Goal: Task Accomplishment & Management: Complete application form

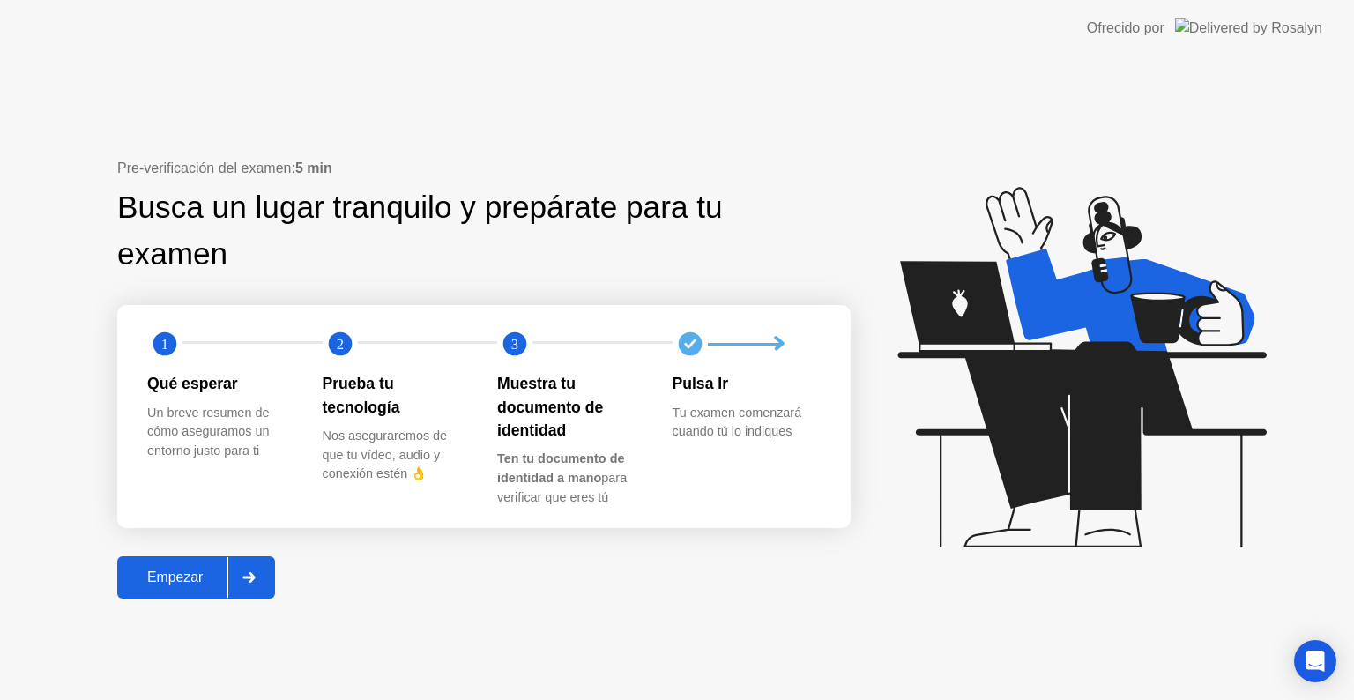
click at [183, 579] on div "Empezar" at bounding box center [175, 578] width 105 height 16
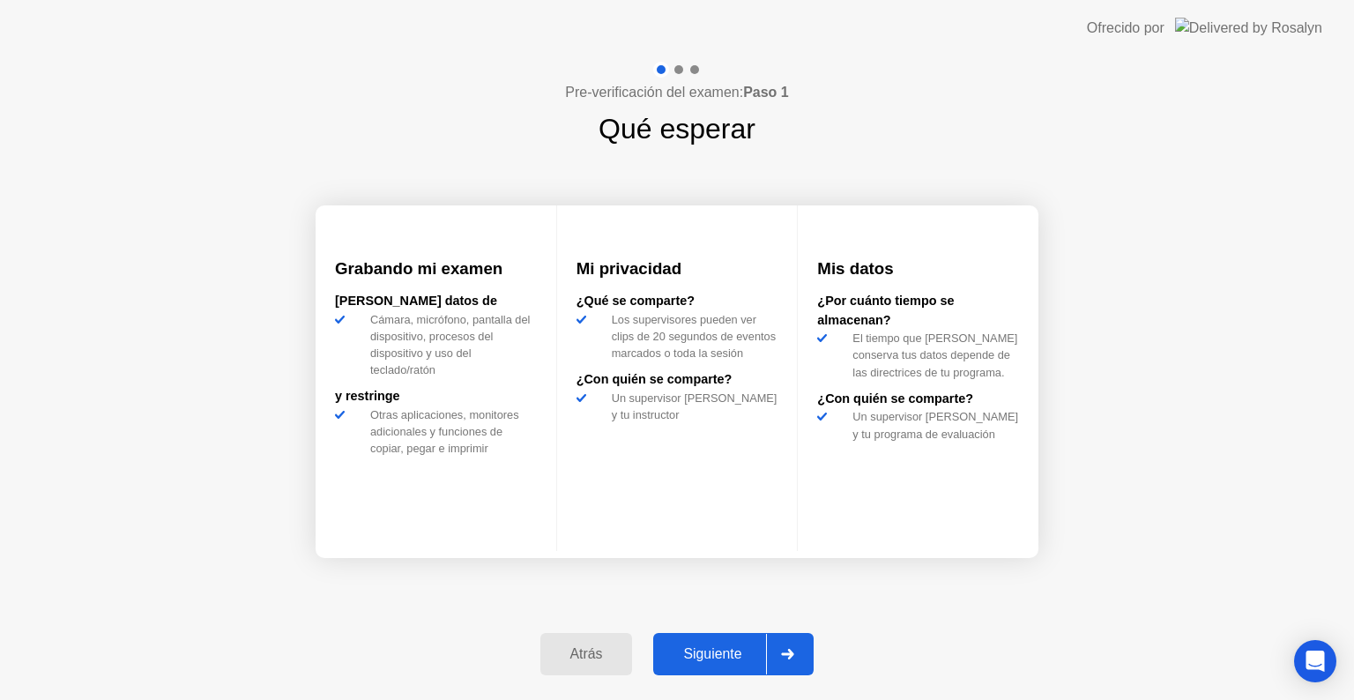
click at [715, 625] on div "Atrás Siguiente" at bounding box center [677, 654] width 295 height 81
click at [720, 651] on div "Siguiente" at bounding box center [713, 654] width 108 height 16
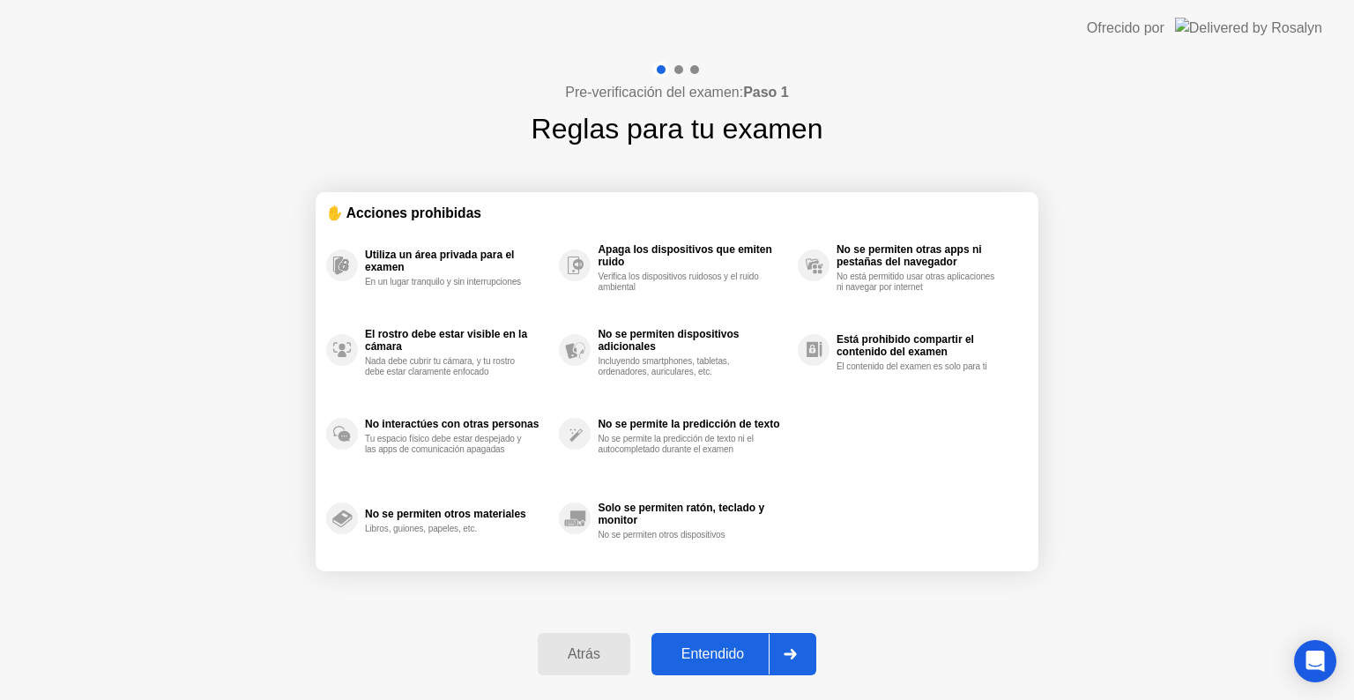
click at [720, 651] on div "Entendido" at bounding box center [713, 654] width 112 height 16
select select "Available cameras"
select select "Available speakers"
select select "Available microphones"
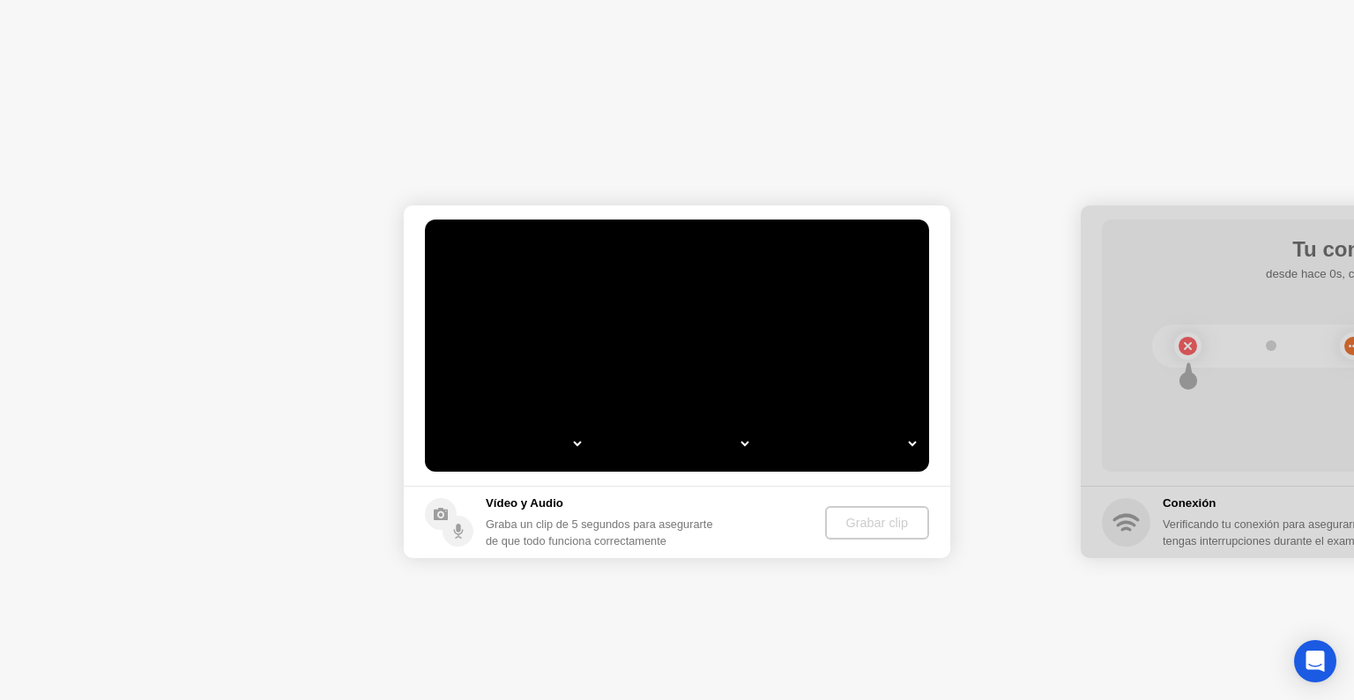
select select "*"
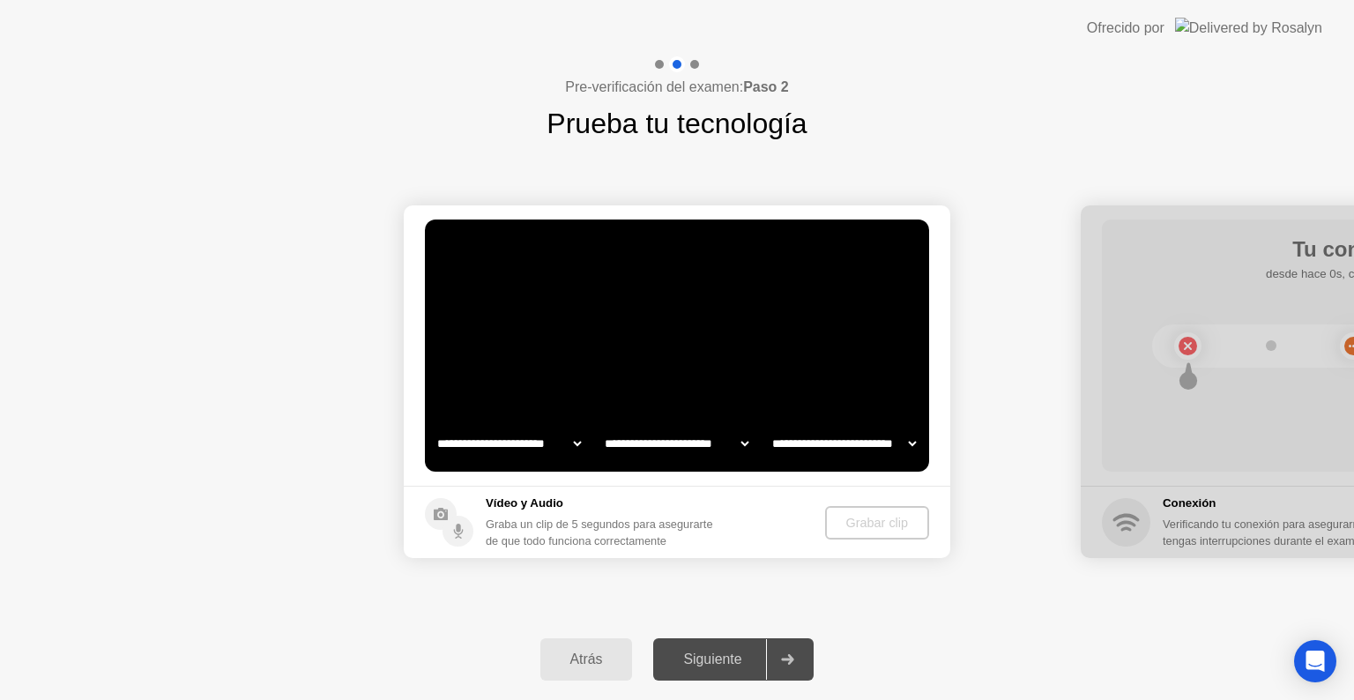
select select "**********"
select select "*******"
click at [874, 516] on div "Grabar clip" at bounding box center [878, 523] width 90 height 14
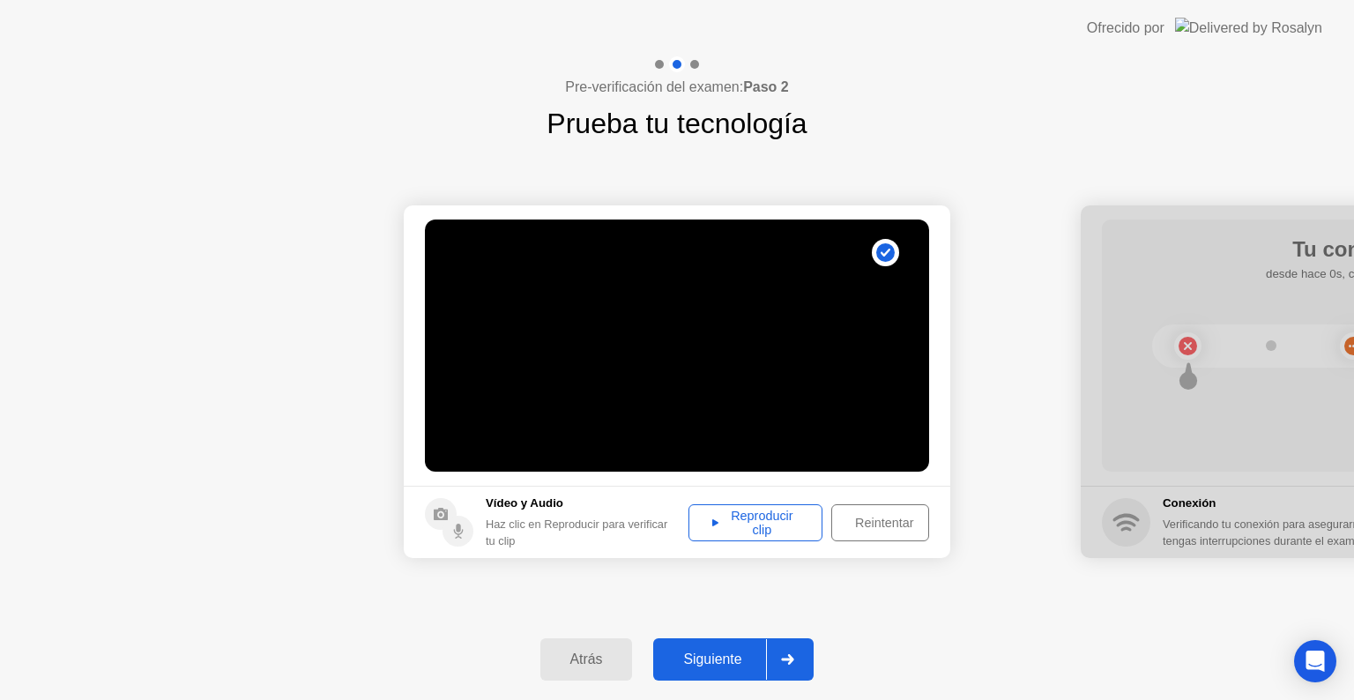
click at [757, 518] on div "Reproducir clip" at bounding box center [756, 523] width 122 height 28
click at [808, 662] on div at bounding box center [787, 659] width 42 height 41
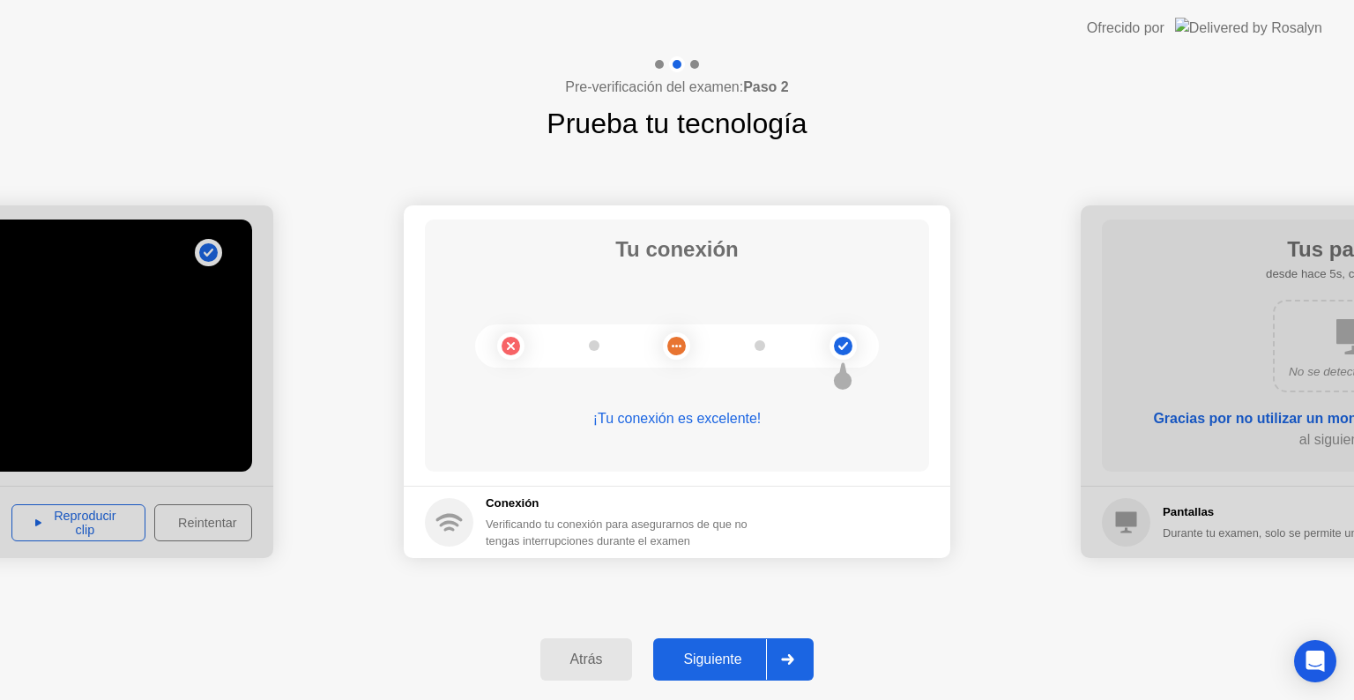
click at [790, 660] on icon at bounding box center [788, 659] width 12 height 11
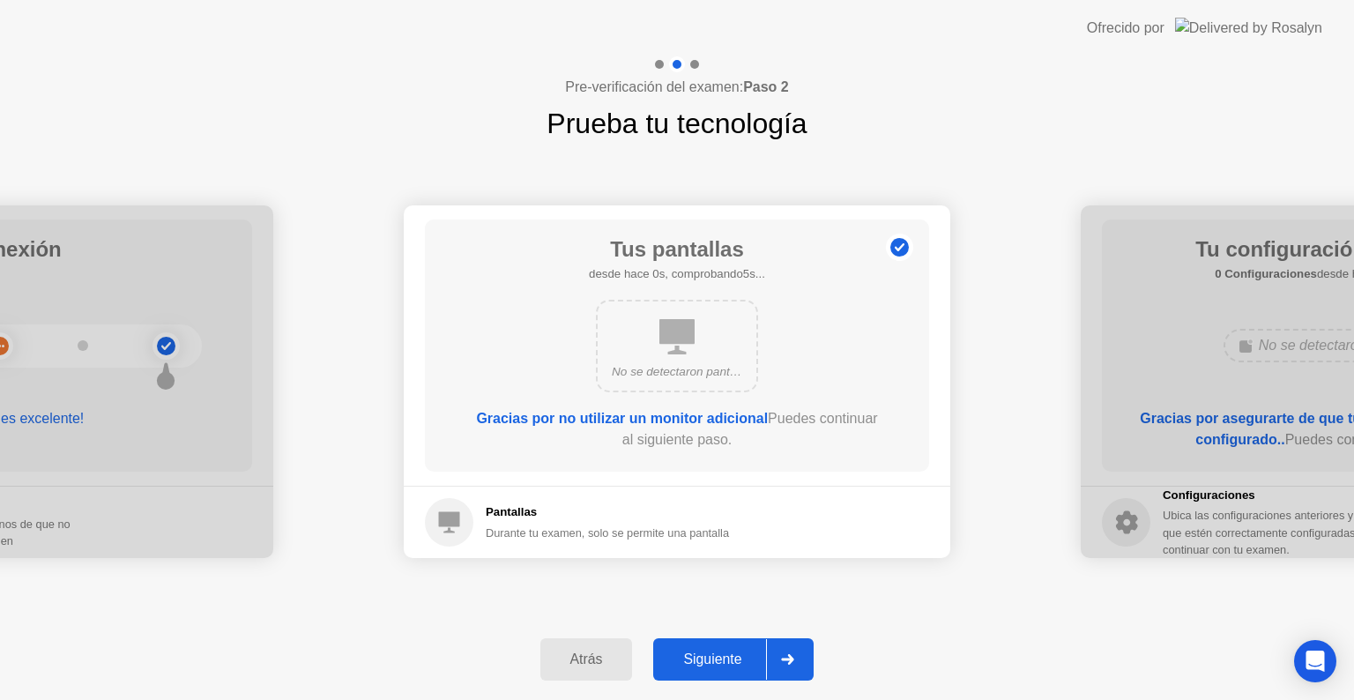
click at [776, 659] on div at bounding box center [787, 659] width 42 height 41
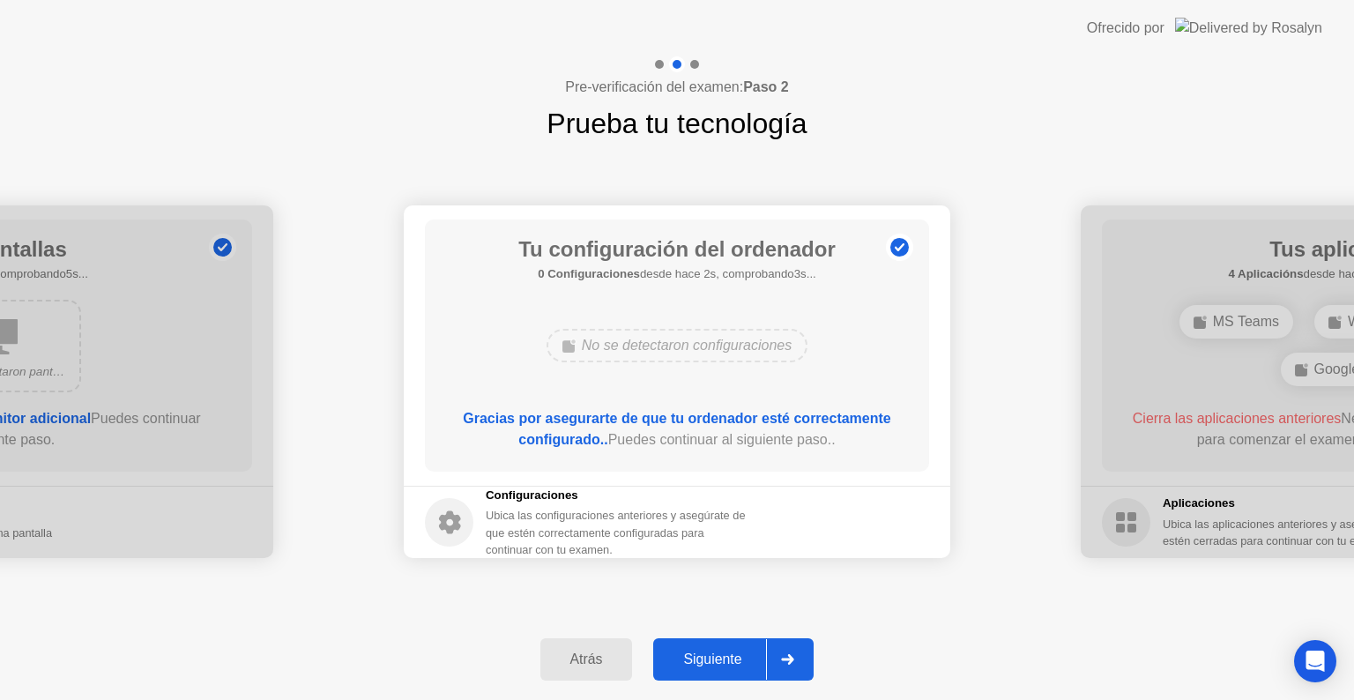
click at [782, 650] on div at bounding box center [787, 659] width 42 height 41
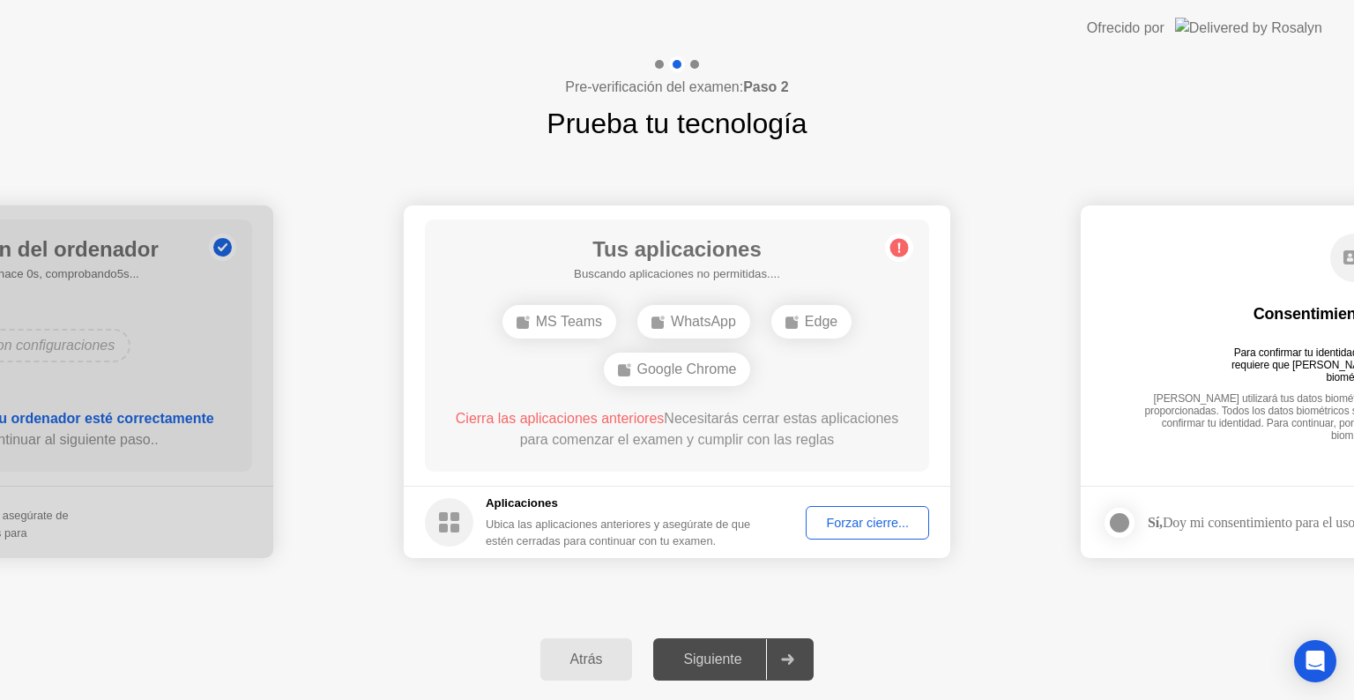
click at [844, 516] on div "Forzar cierre..." at bounding box center [867, 523] width 111 height 14
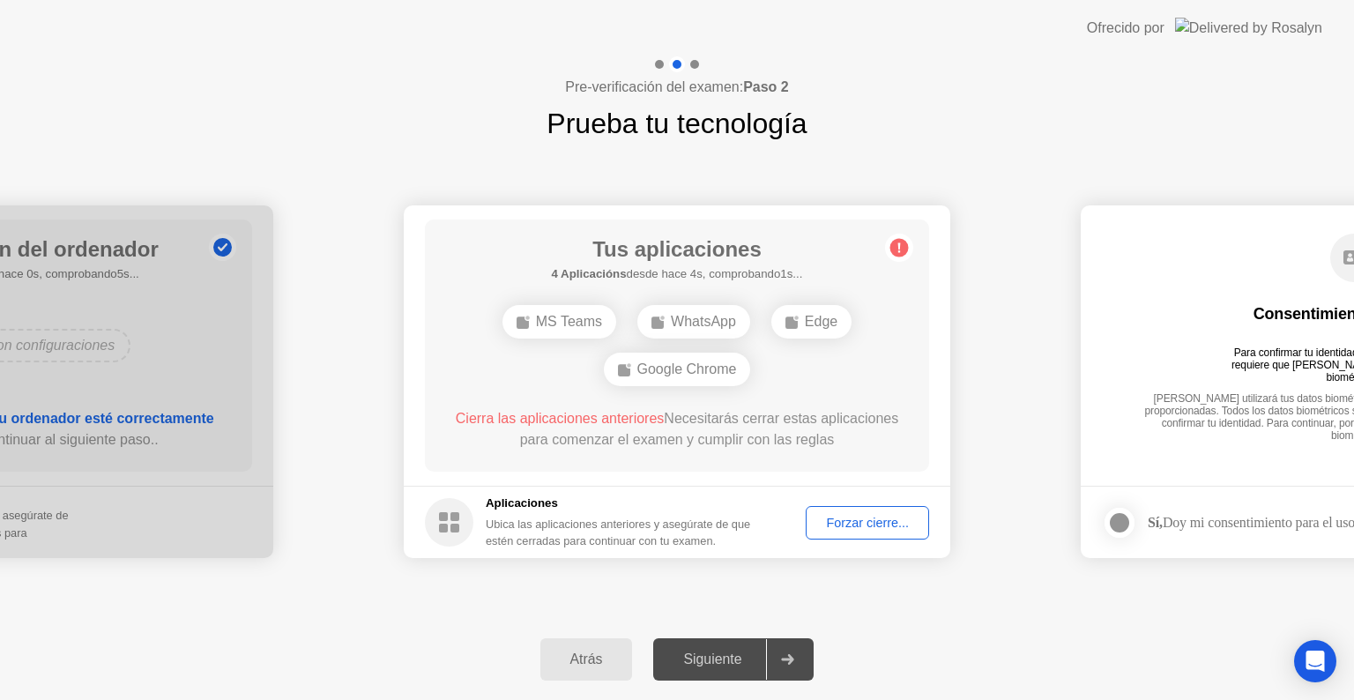
click at [847, 518] on div "Forzar cierre..." at bounding box center [867, 523] width 111 height 14
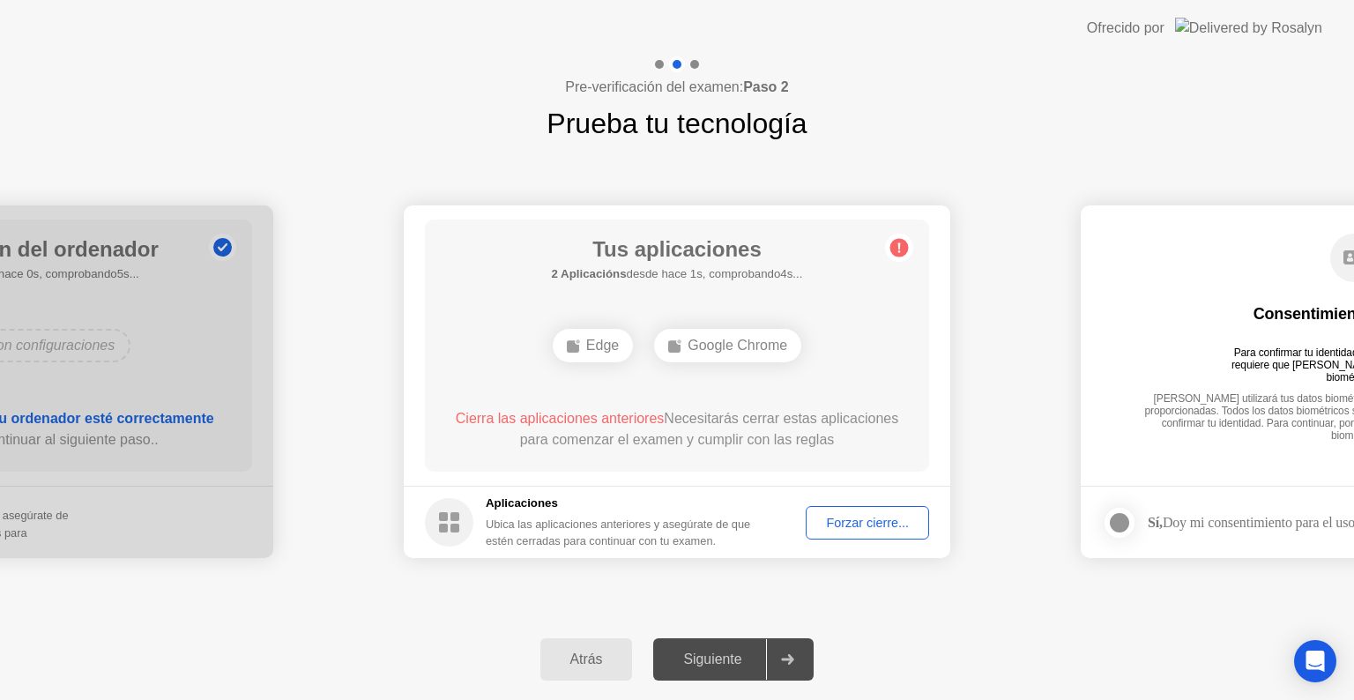
click at [853, 523] on div "Forzar cierre..." at bounding box center [867, 523] width 111 height 14
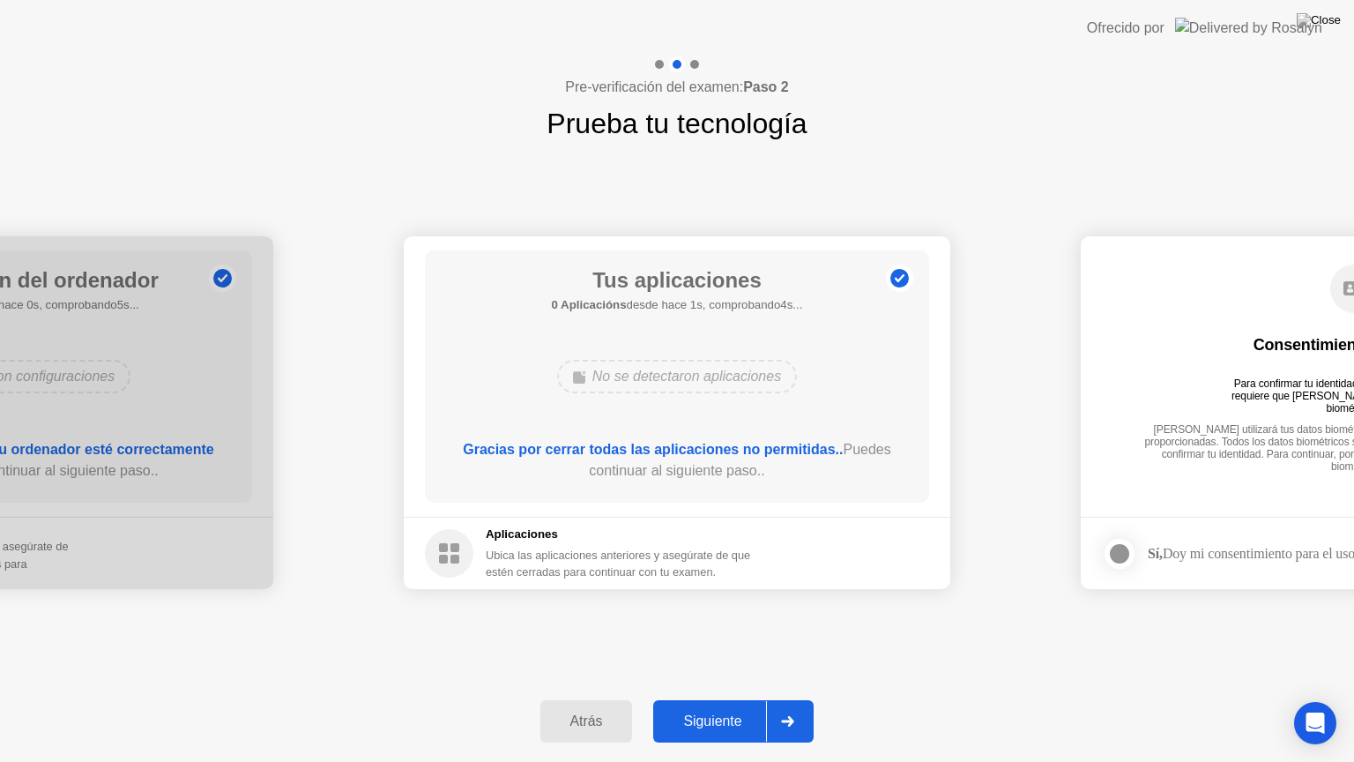
click at [705, 699] on div "Siguiente" at bounding box center [713, 721] width 108 height 16
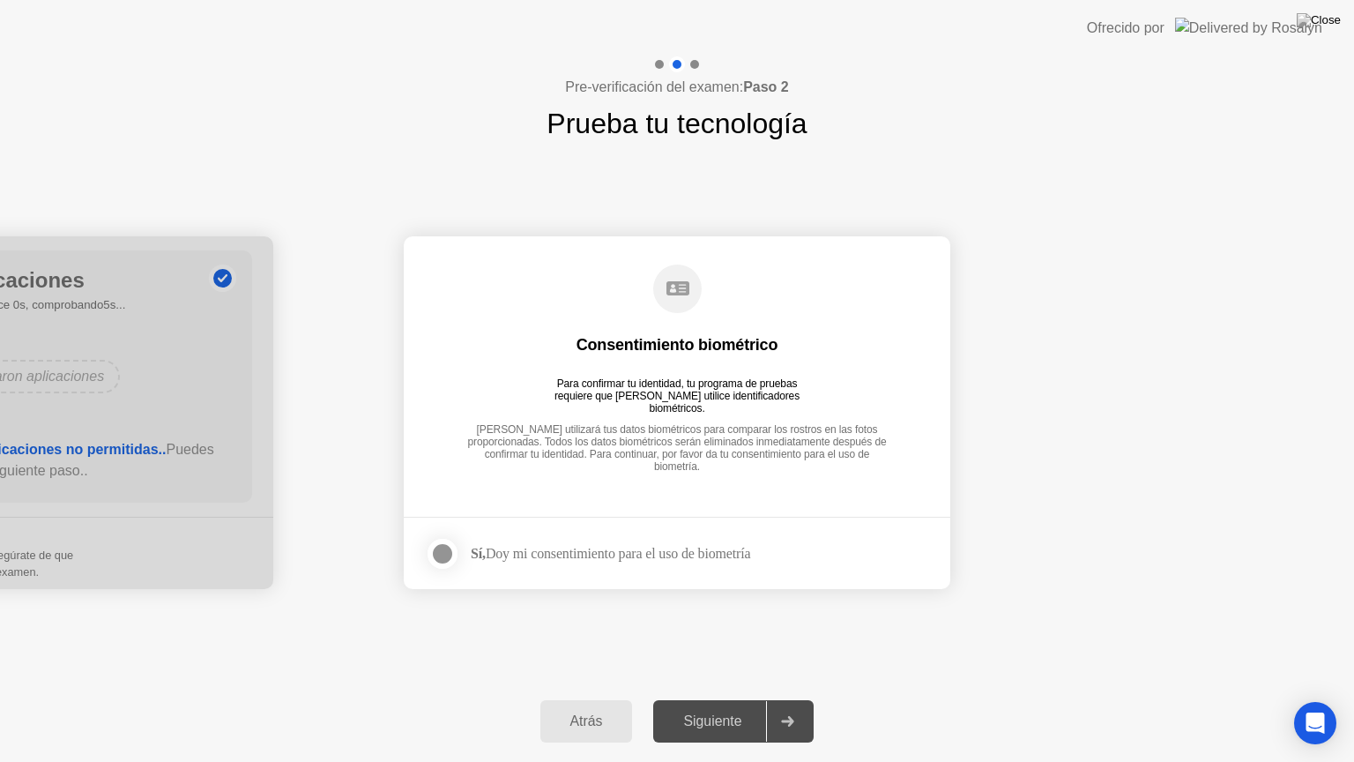
click at [443, 557] on div at bounding box center [442, 553] width 21 height 21
click at [750, 699] on div "Siguiente" at bounding box center [713, 721] width 108 height 16
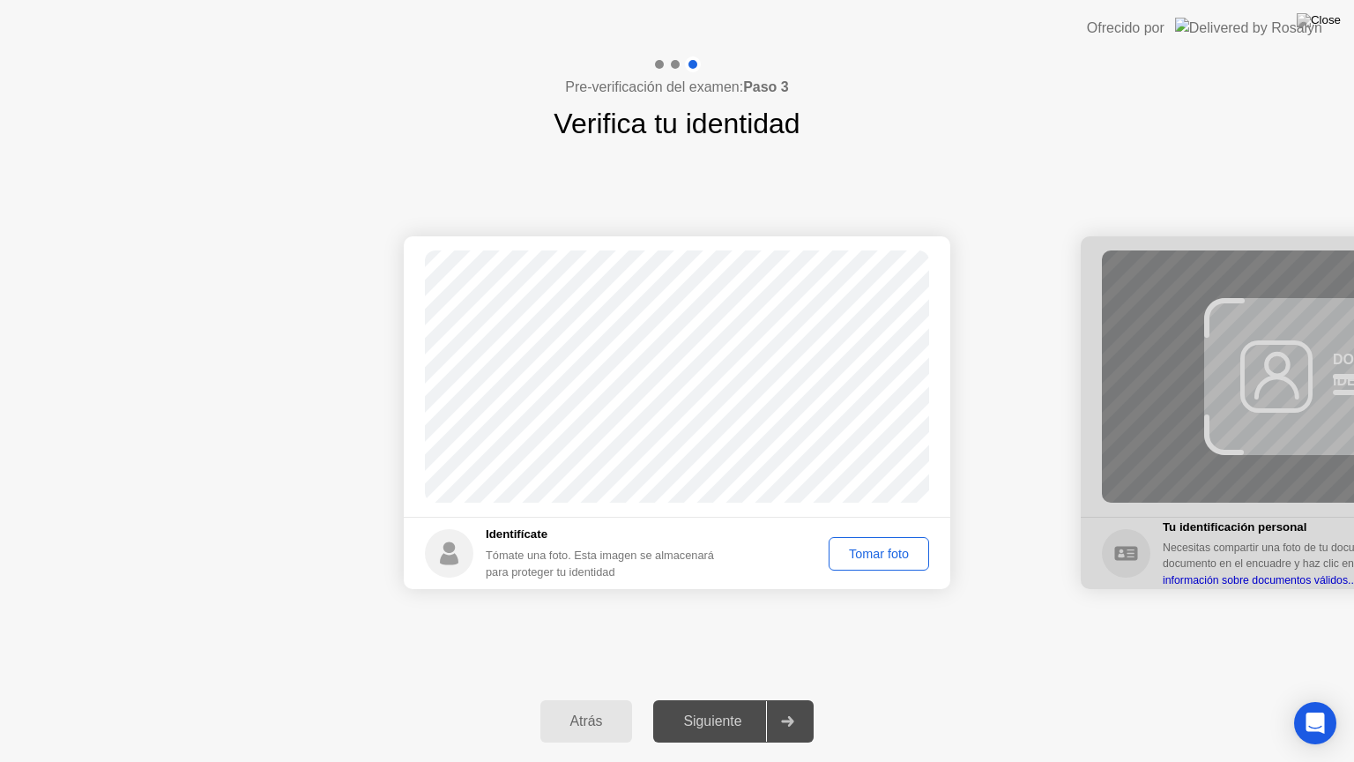
click at [864, 555] on div "Tomar foto" at bounding box center [879, 554] width 88 height 14
click at [794, 699] on icon at bounding box center [788, 721] width 12 height 11
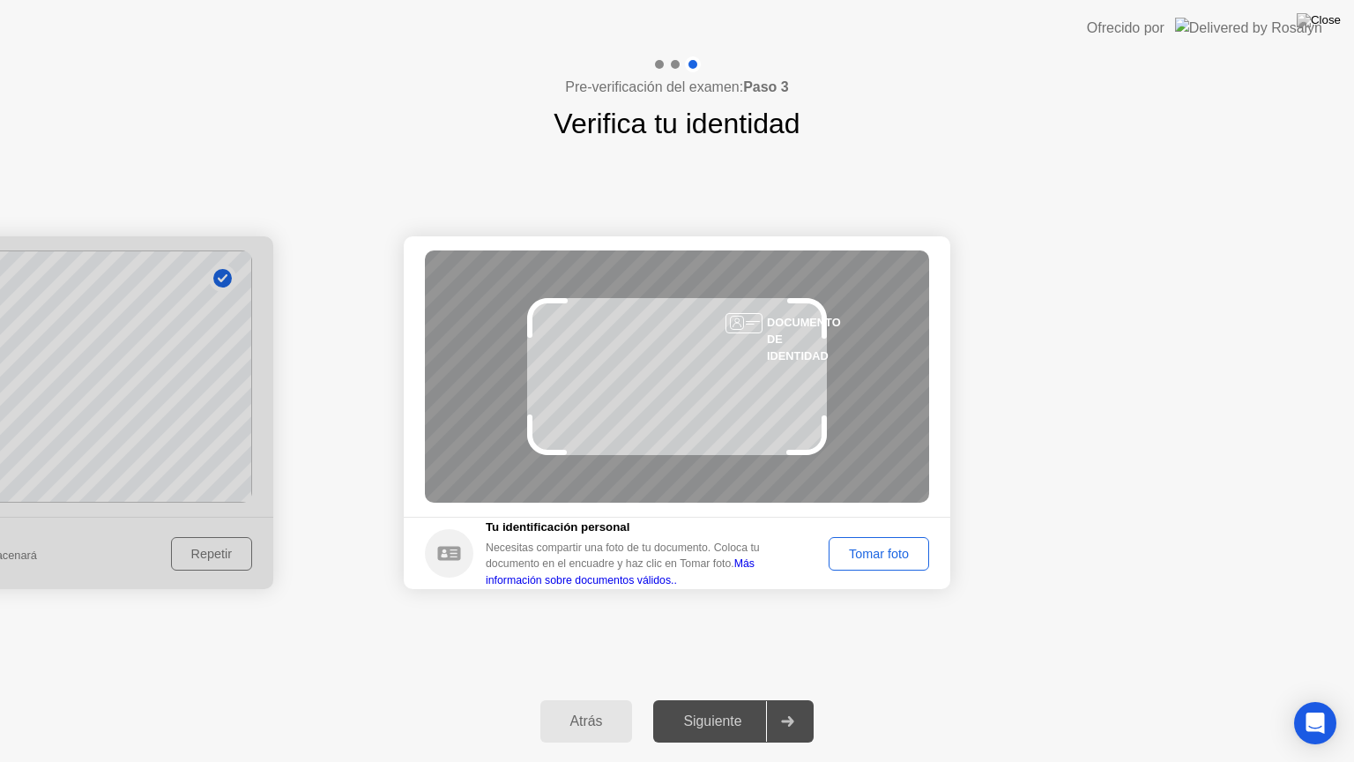
click at [854, 550] on div "Tomar foto" at bounding box center [879, 554] width 88 height 14
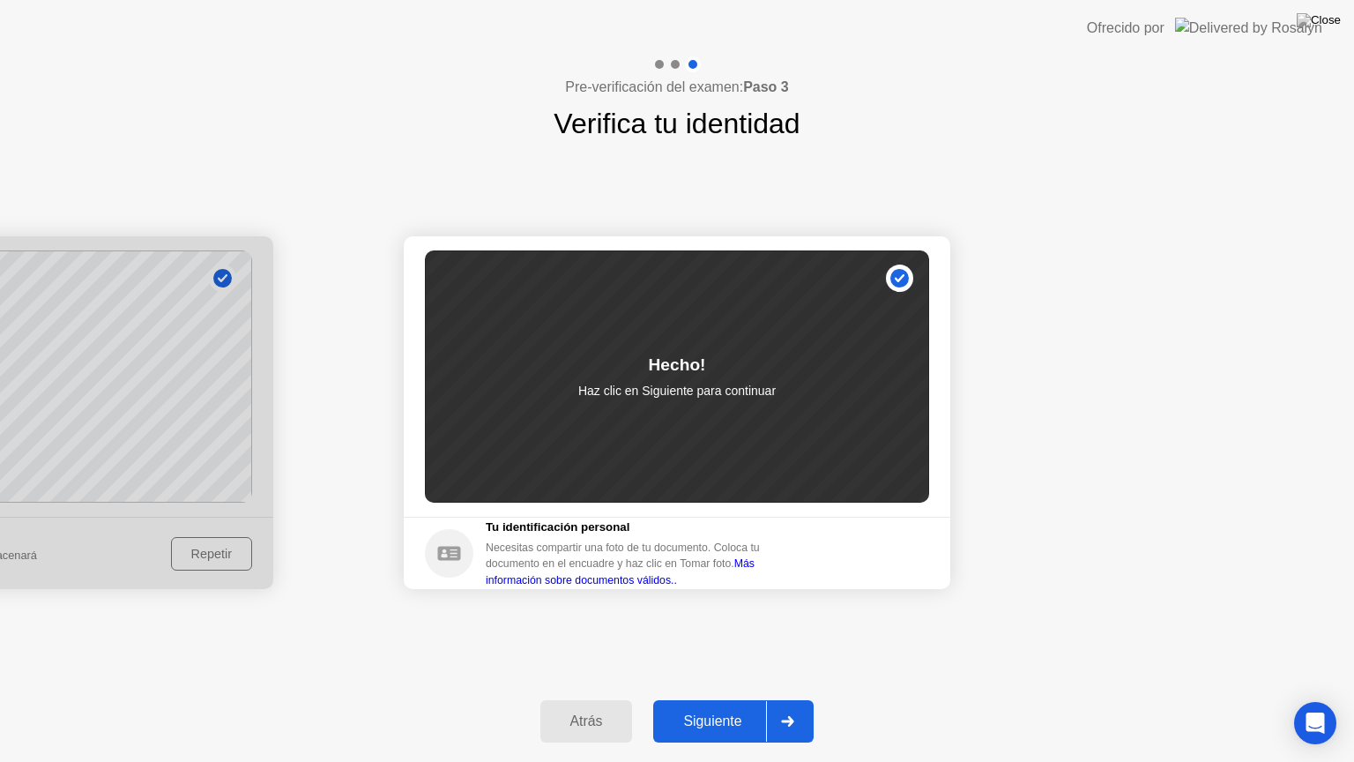
click at [789, 699] on icon at bounding box center [787, 721] width 13 height 11
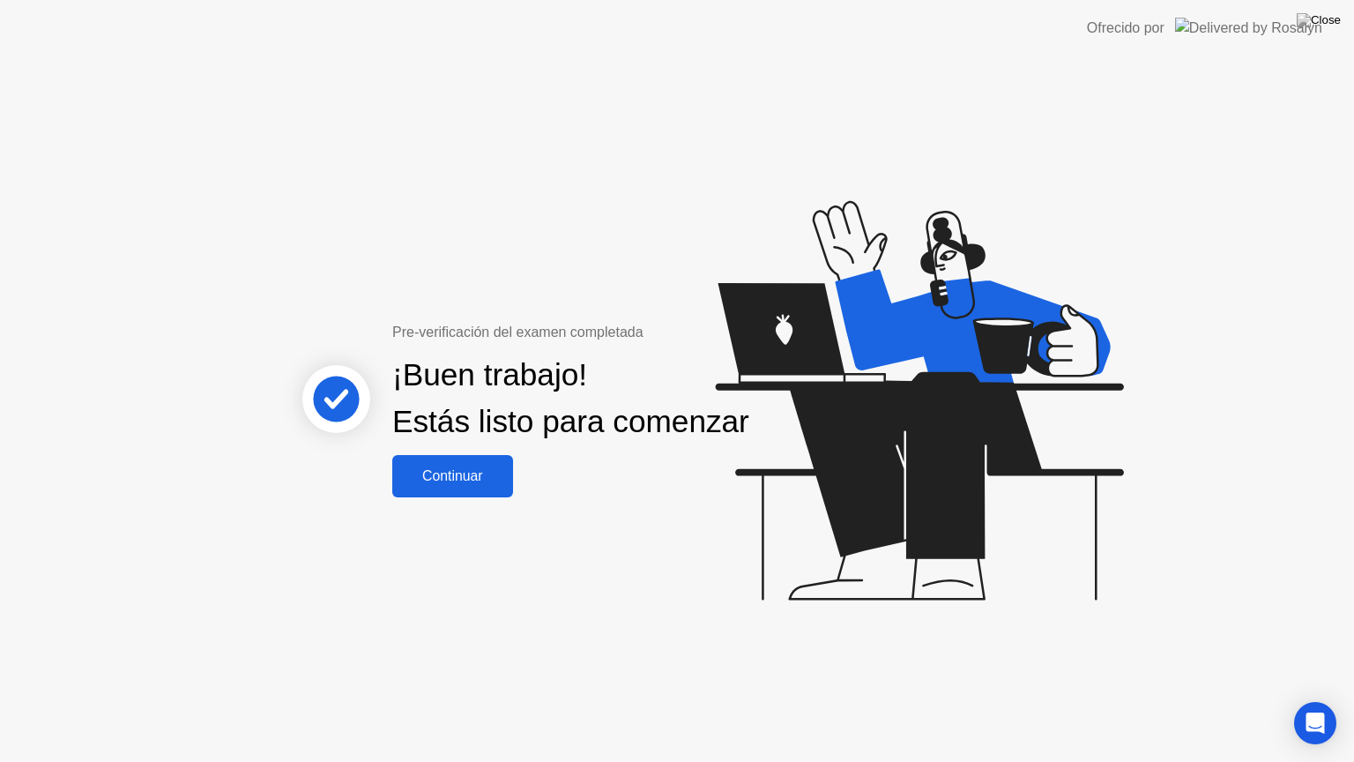
click at [448, 484] on div "Continuar" at bounding box center [453, 476] width 110 height 16
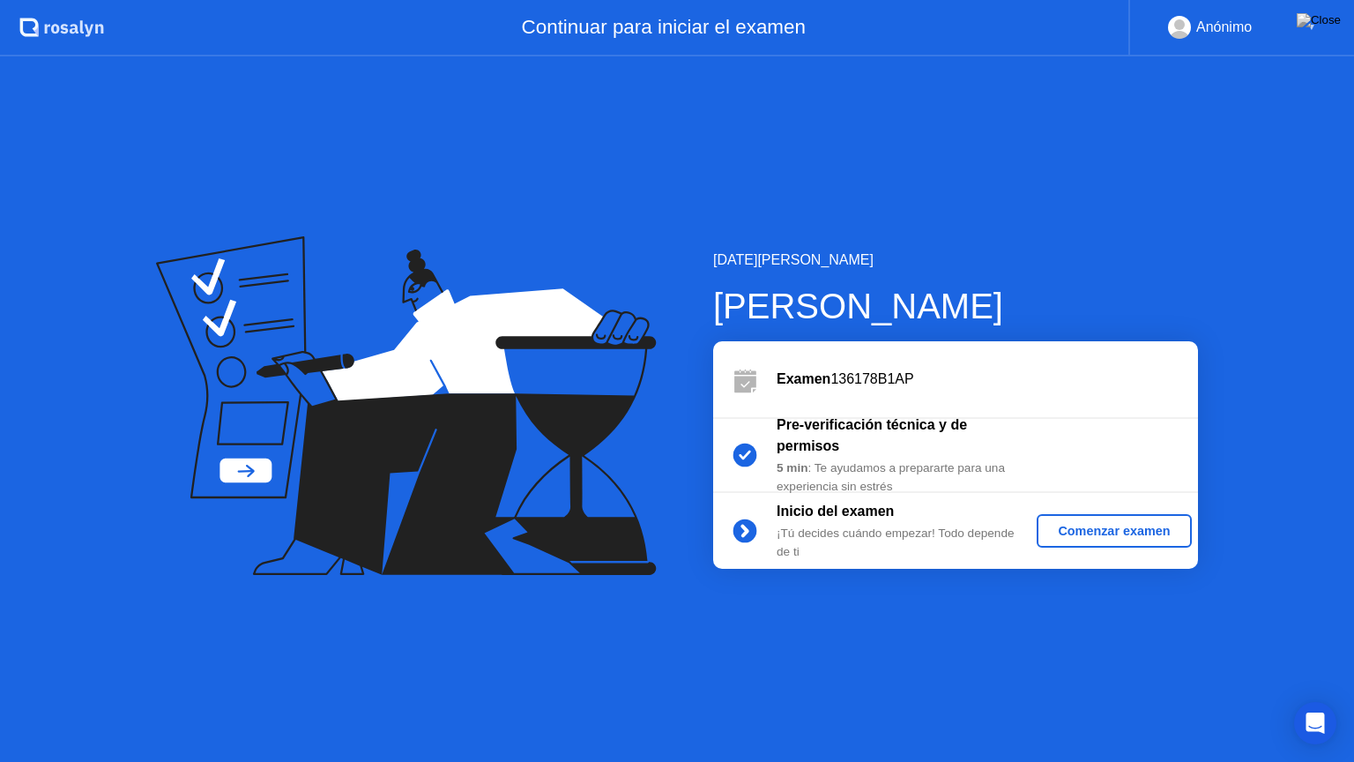
click at [1116, 531] on div "Comenzar examen" at bounding box center [1114, 531] width 140 height 14
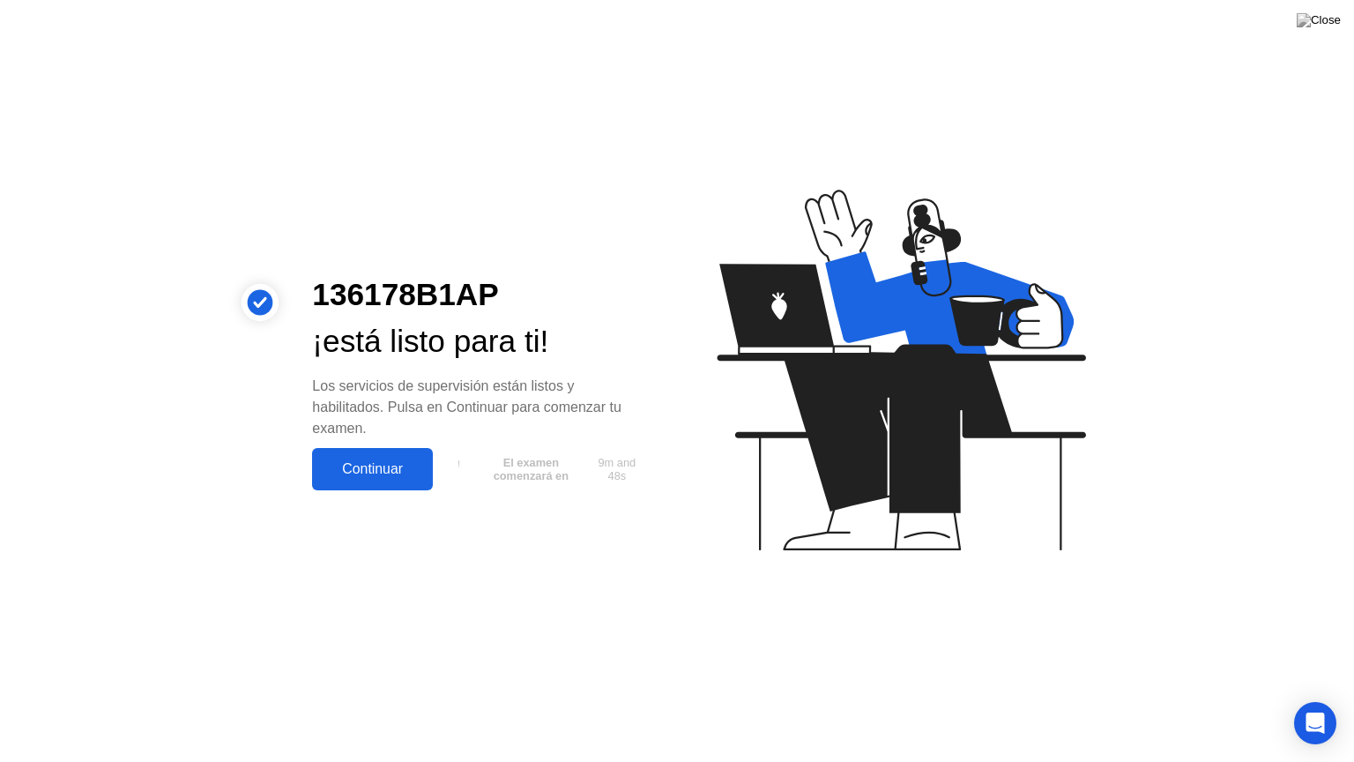
click at [385, 476] on div "Continuar" at bounding box center [372, 469] width 110 height 16
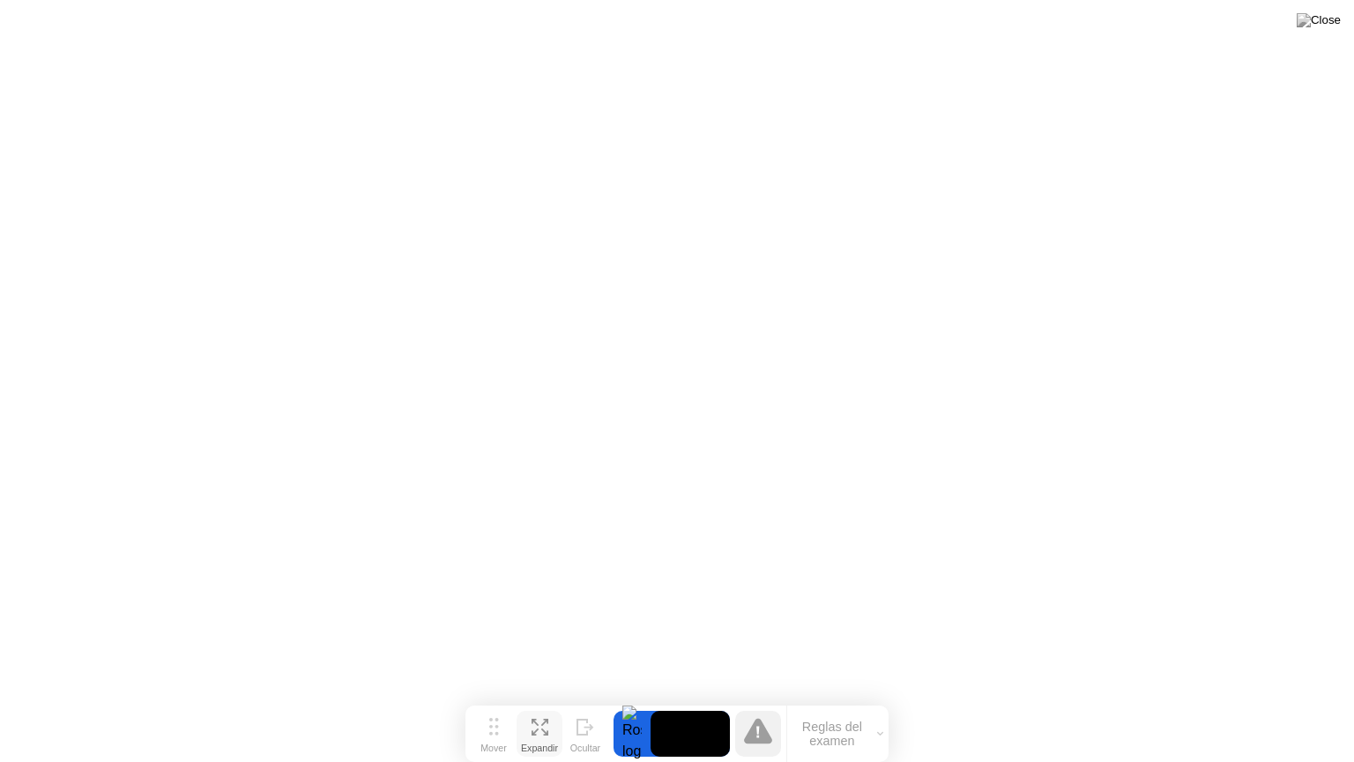
click at [545, 699] on icon at bounding box center [544, 731] width 7 height 7
